Goal: Task Accomplishment & Management: Manage account settings

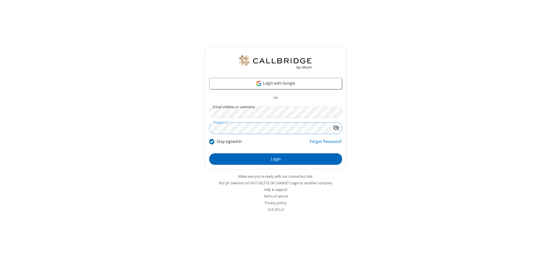
click at [275, 159] on button "Login" at bounding box center [275, 158] width 133 height 11
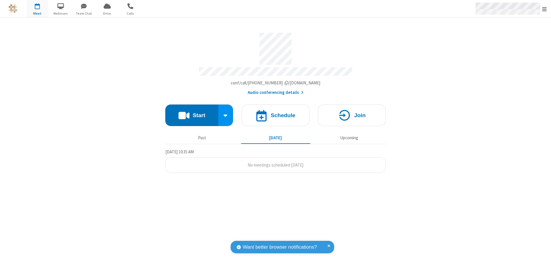
click at [544, 9] on span "Open menu" at bounding box center [544, 9] width 5 height 6
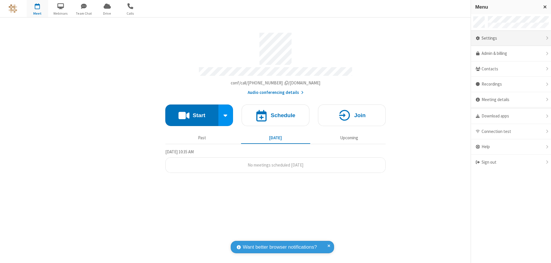
click at [511, 38] on div "Settings" at bounding box center [511, 38] width 80 height 15
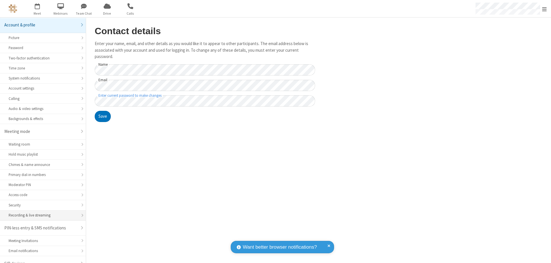
click at [41, 212] on div "Recording & live streaming" at bounding box center [43, 214] width 69 height 5
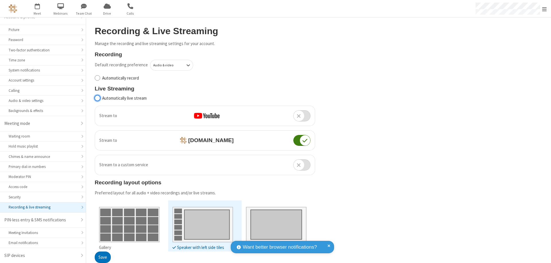
click at [97, 98] on input "Automatically live stream" at bounding box center [97, 98] width 5 height 6
checkbox input "true"
click at [102, 257] on button "Save" at bounding box center [103, 257] width 16 height 11
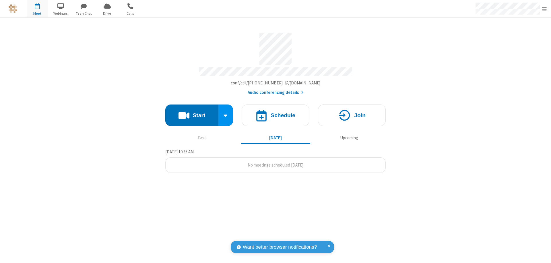
click at [192, 112] on button "Start" at bounding box center [191, 115] width 53 height 22
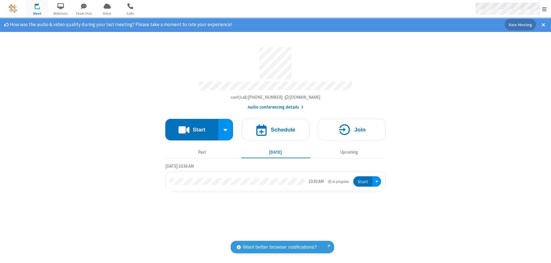
click at [544, 9] on span "Open menu" at bounding box center [544, 9] width 5 height 6
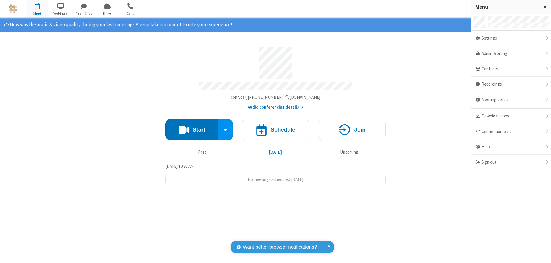
click at [511, 38] on div "Settings" at bounding box center [511, 38] width 80 height 15
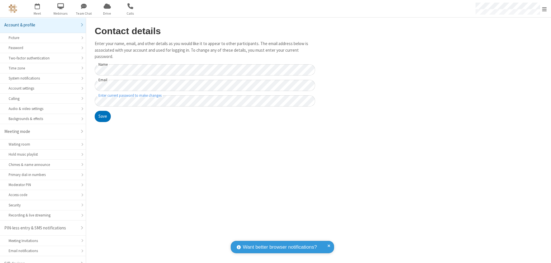
scroll to position [8, 0]
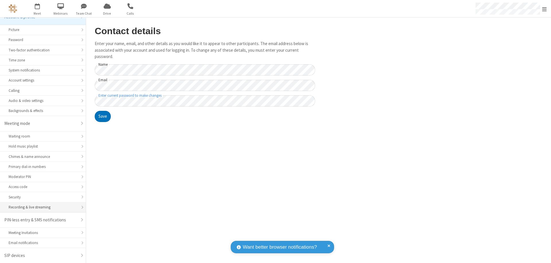
click at [41, 207] on div "Recording & live streaming" at bounding box center [43, 206] width 69 height 5
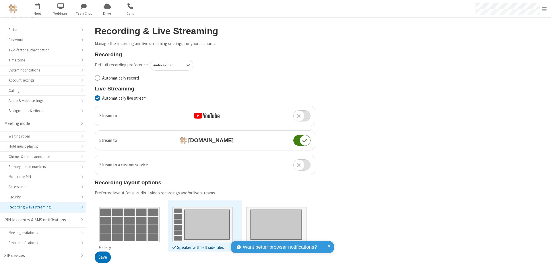
click at [97, 98] on input "Automatically live stream" at bounding box center [97, 98] width 5 height 6
checkbox input "false"
click at [102, 257] on button "Save" at bounding box center [103, 257] width 16 height 11
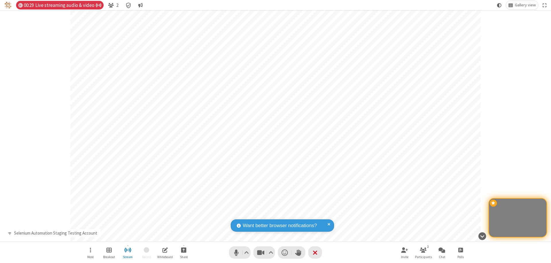
click at [128, 252] on span "Stop streaming" at bounding box center [127, 249] width 7 height 7
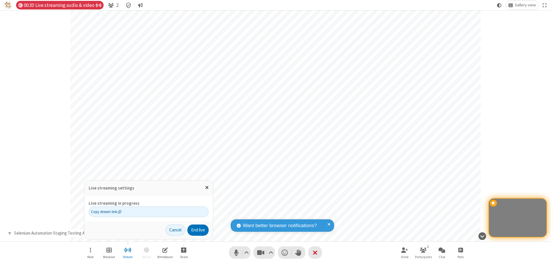
click at [106, 211] on span "Copy stream link" at bounding box center [106, 211] width 30 height 5
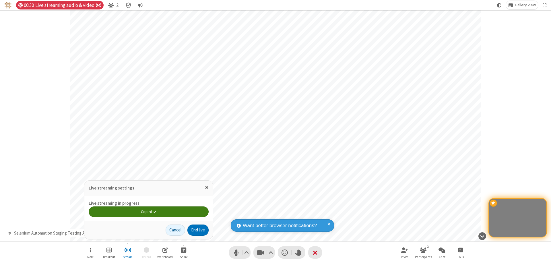
click at [207, 187] on span "Close popover" at bounding box center [206, 187] width 3 height 5
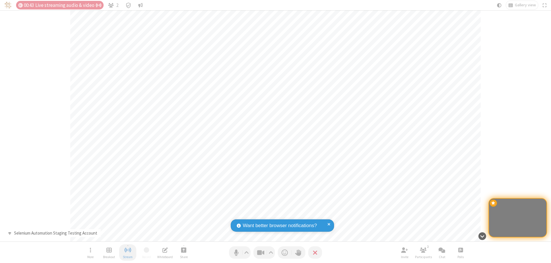
click at [128, 252] on span "Stop streaming" at bounding box center [127, 249] width 7 height 7
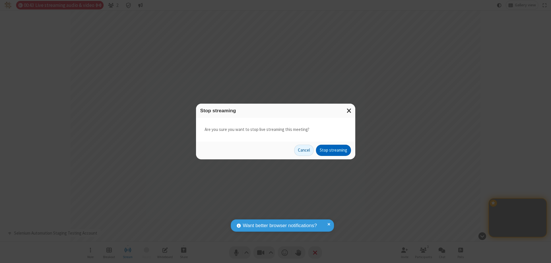
click at [333, 150] on button "Stop streaming" at bounding box center [333, 150] width 35 height 11
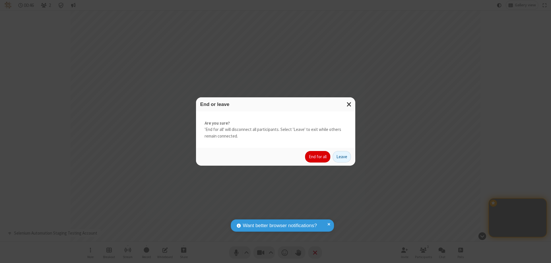
click at [318, 157] on button "End for all" at bounding box center [317, 156] width 25 height 11
